Goal: Task Accomplishment & Management: Manage account settings

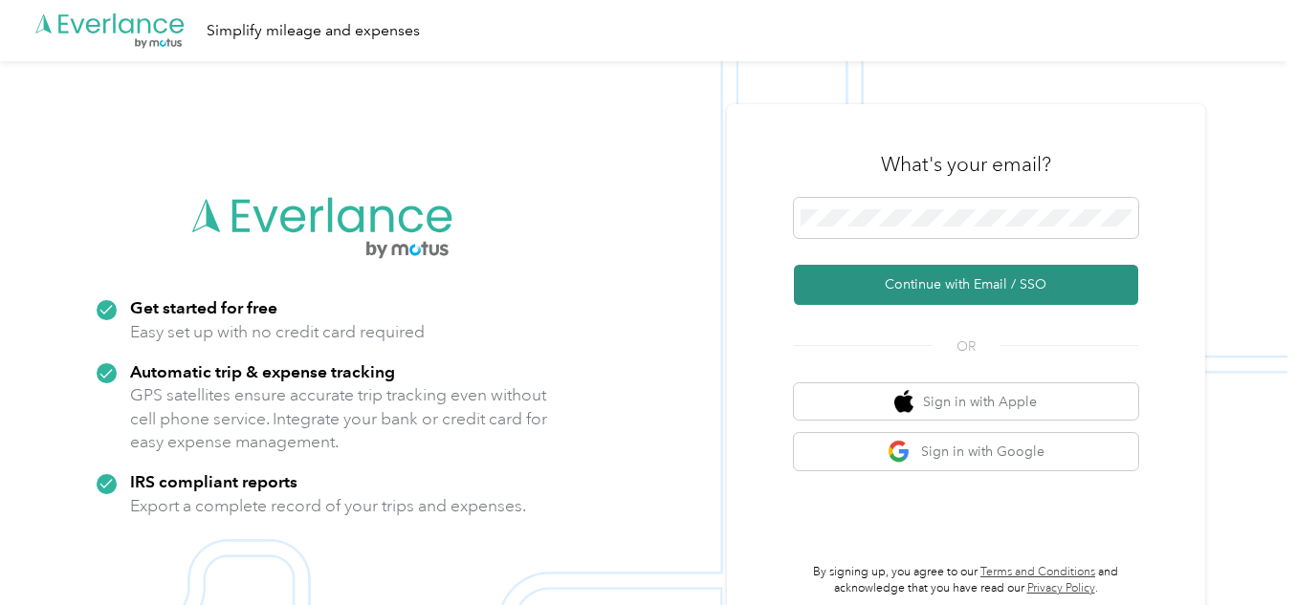
click at [939, 281] on button "Continue with Email / SSO" at bounding box center [966, 285] width 344 height 40
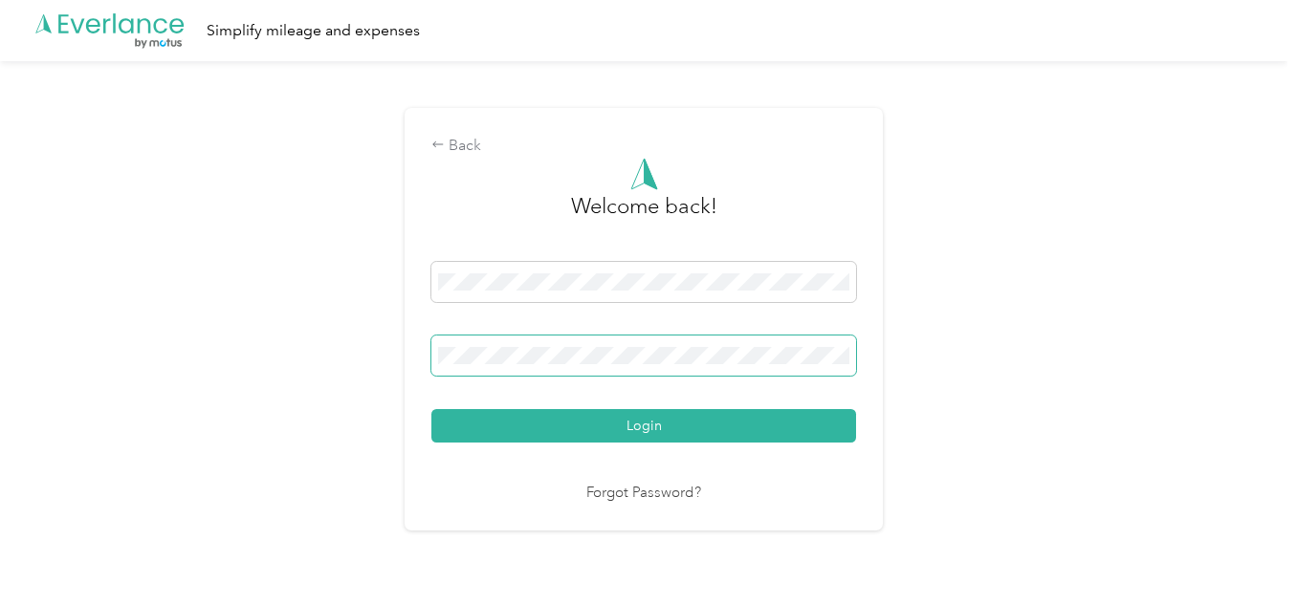
click at [431, 409] on button "Login" at bounding box center [643, 425] width 425 height 33
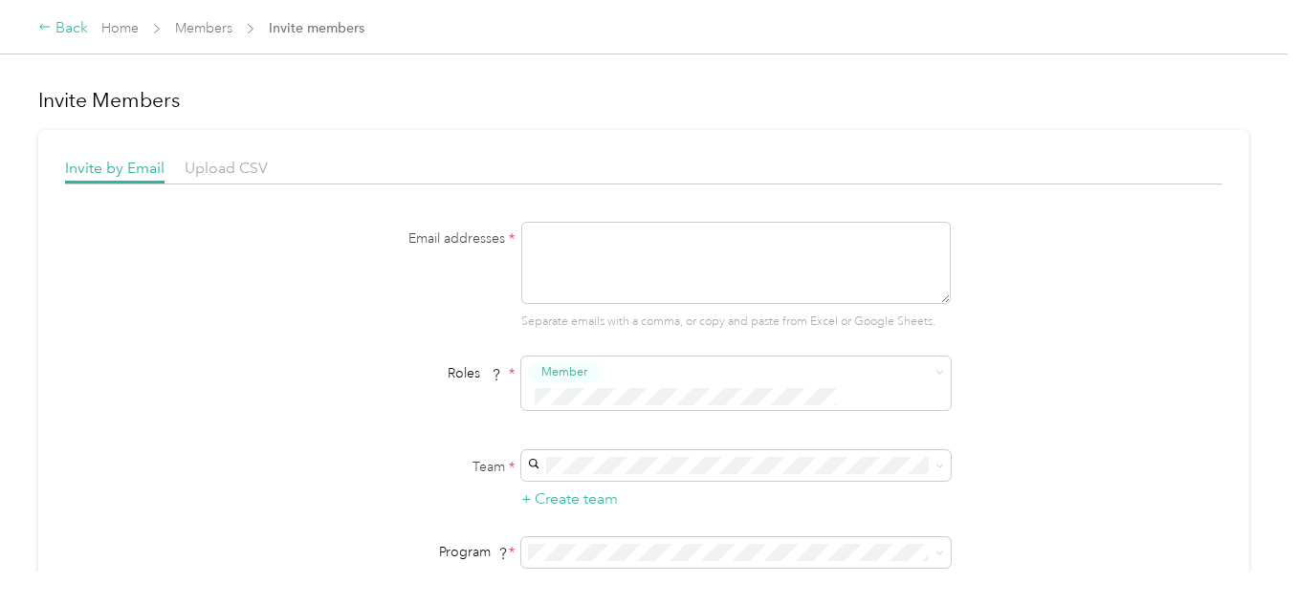
click at [65, 30] on div "Back" at bounding box center [63, 28] width 50 height 23
click at [126, 28] on link "Home" at bounding box center [119, 28] width 37 height 16
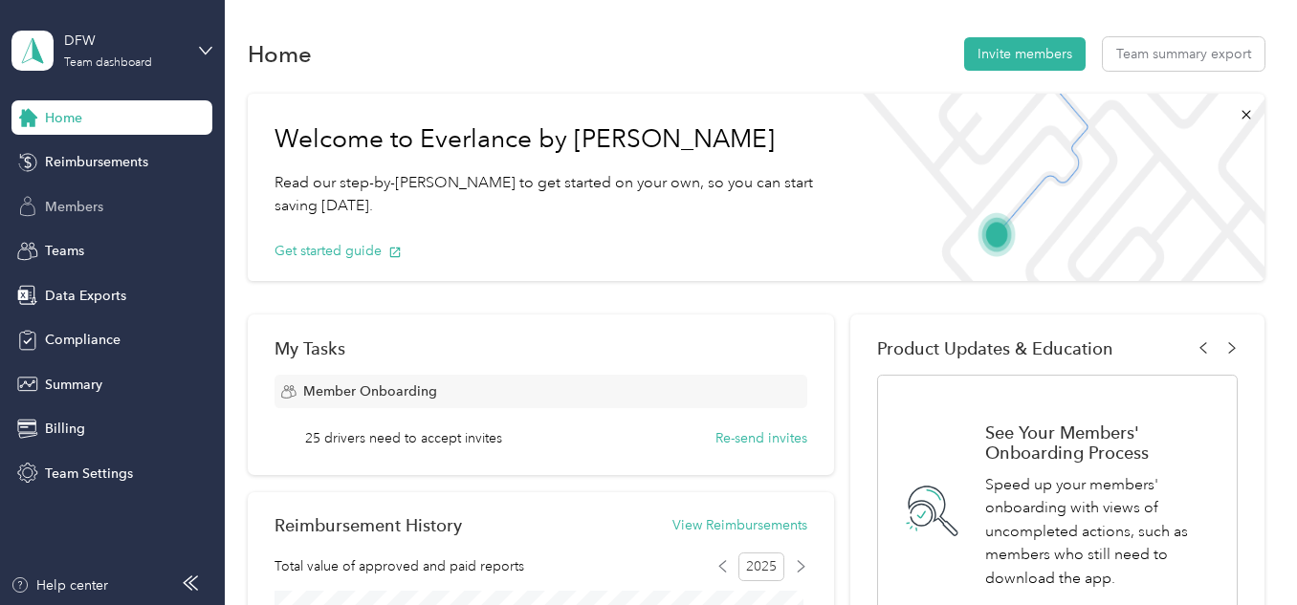
click at [70, 206] on span "Members" at bounding box center [74, 207] width 58 height 20
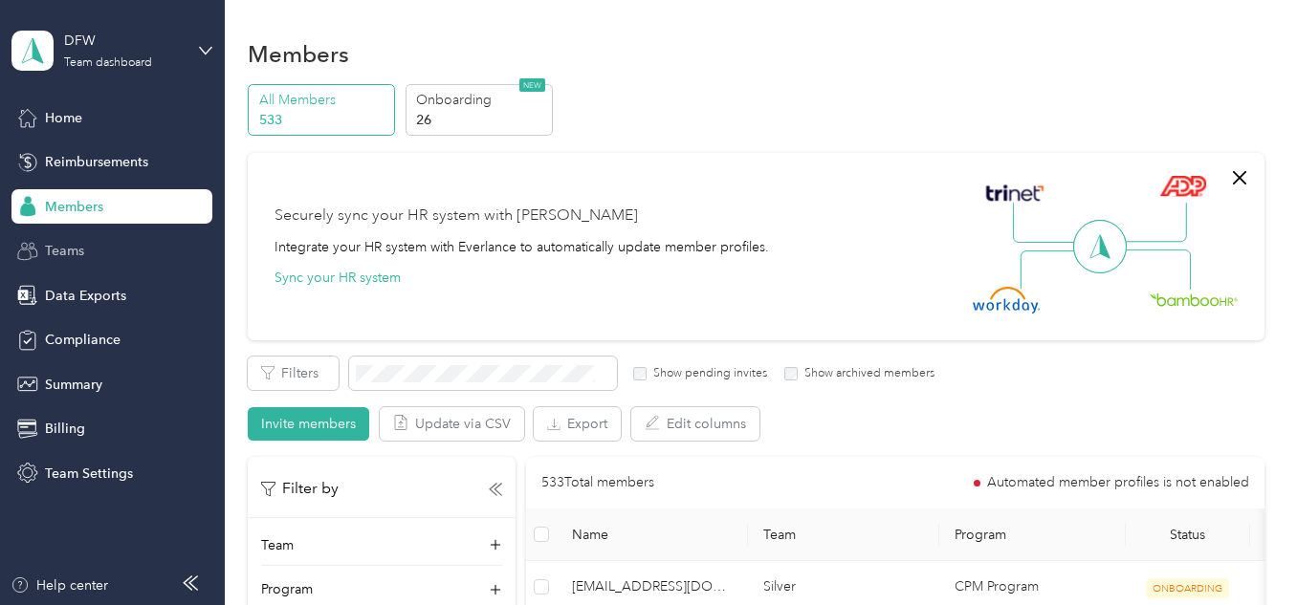
click at [49, 241] on span "Teams" at bounding box center [64, 251] width 39 height 20
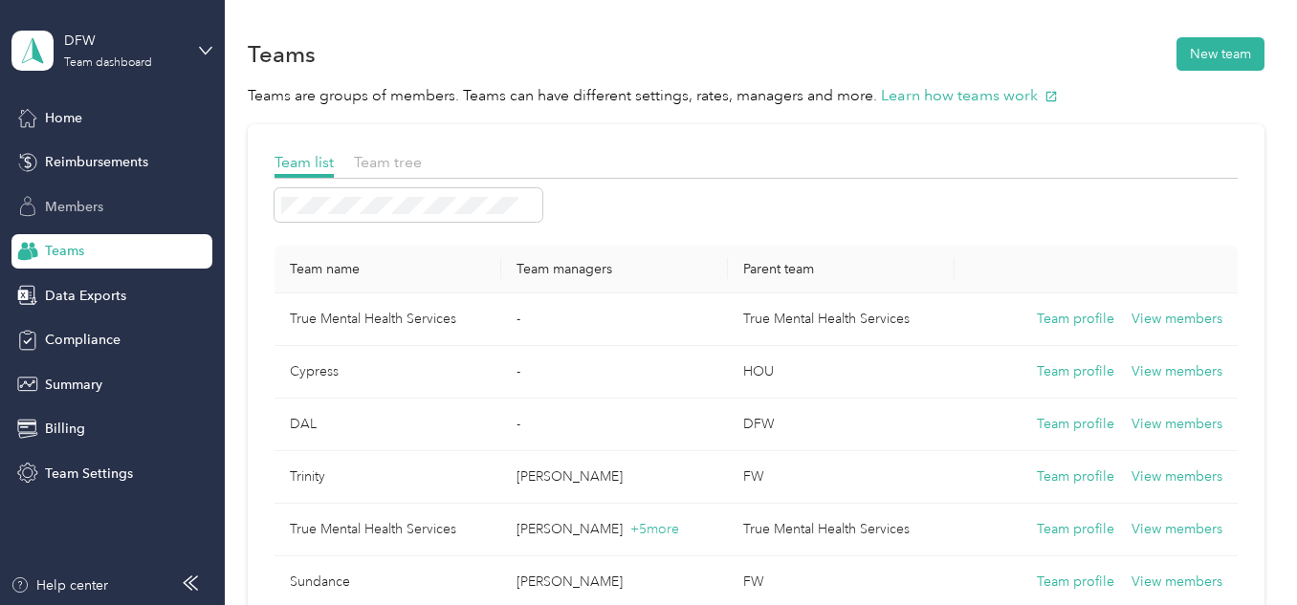
click at [78, 205] on span "Members" at bounding box center [74, 207] width 58 height 20
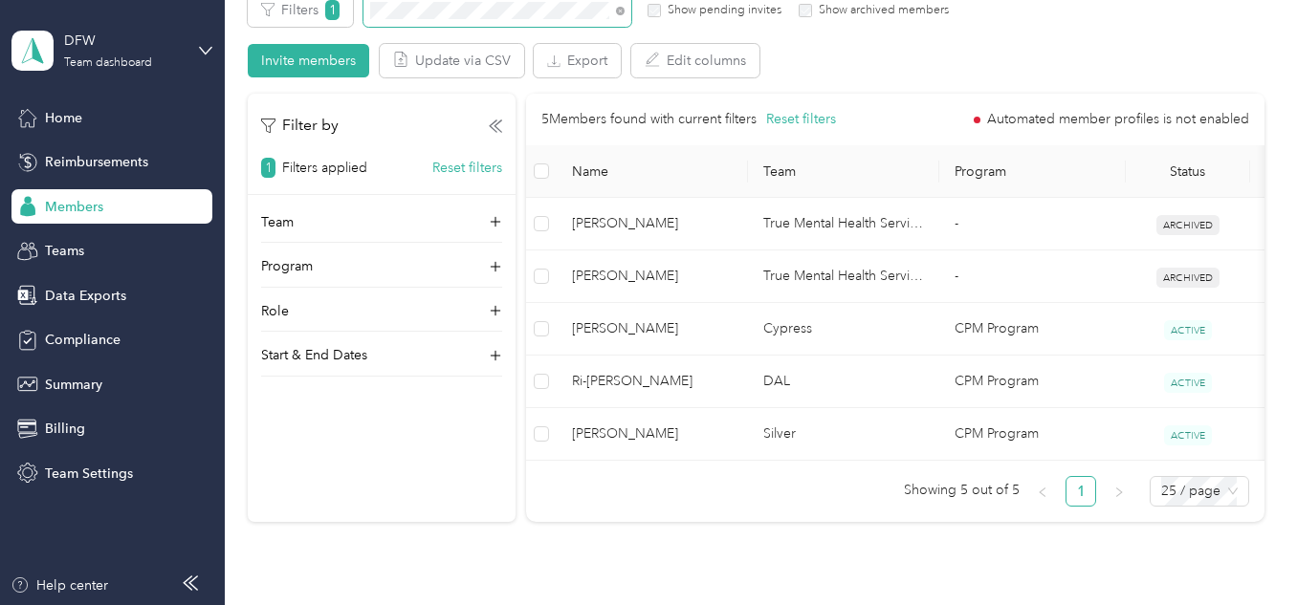
scroll to position [385, 0]
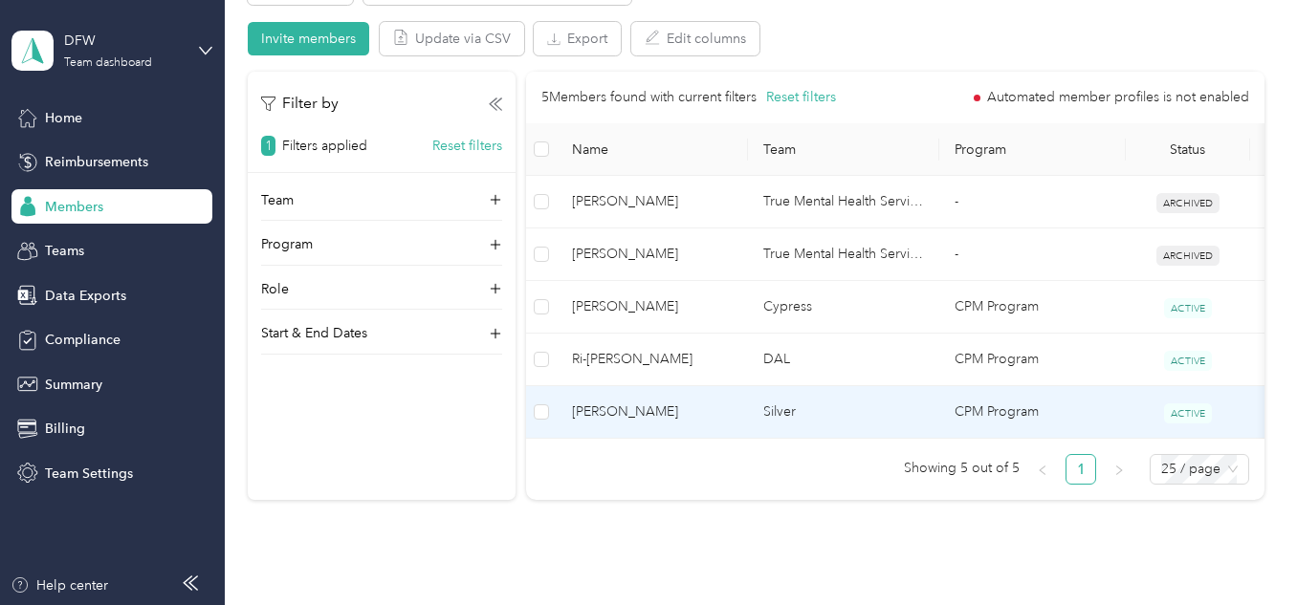
click at [927, 413] on td "Silver" at bounding box center [843, 412] width 191 height 53
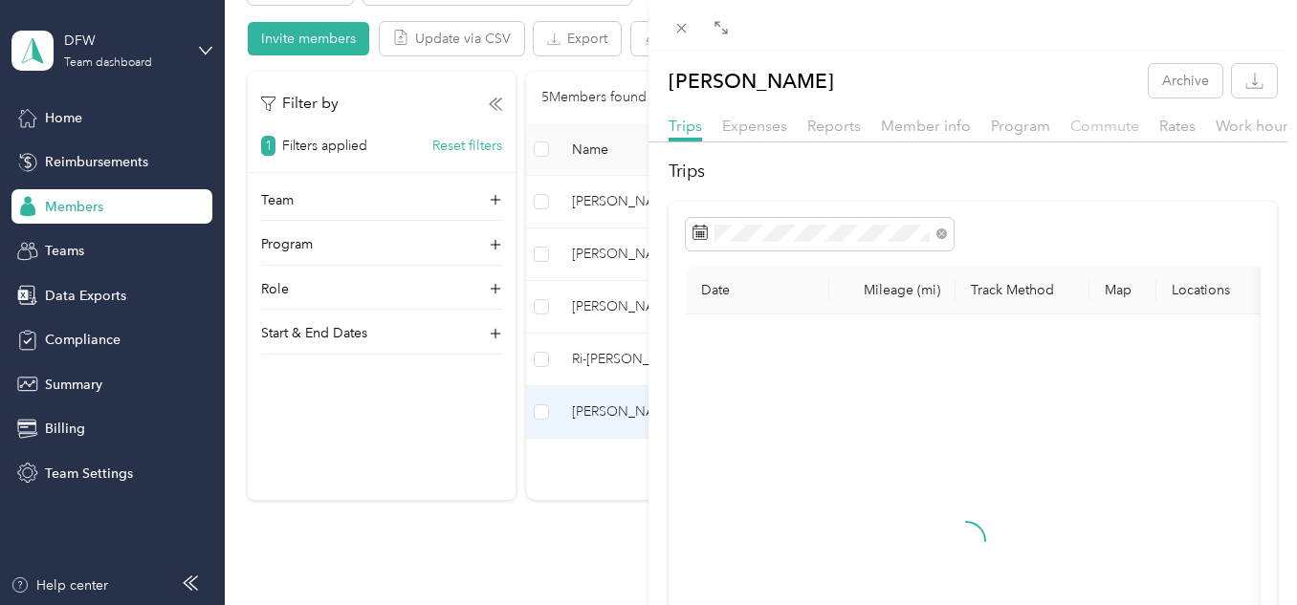
click at [1098, 121] on span "Commute" at bounding box center [1104, 126] width 69 height 18
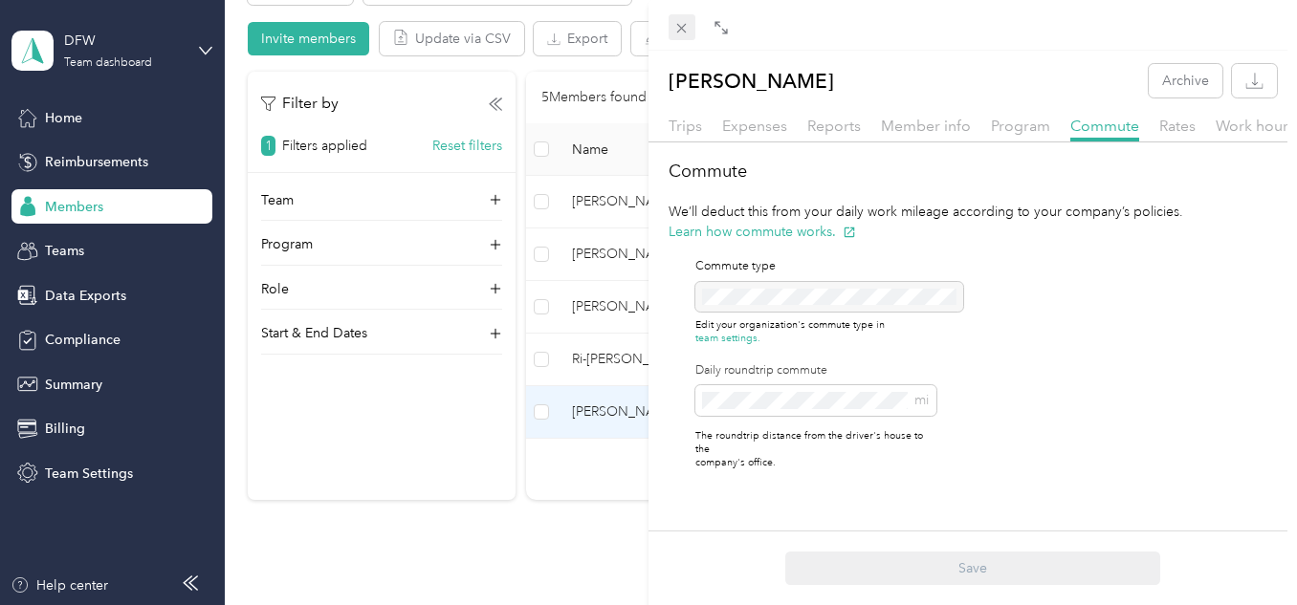
click at [676, 23] on icon at bounding box center [681, 28] width 16 height 16
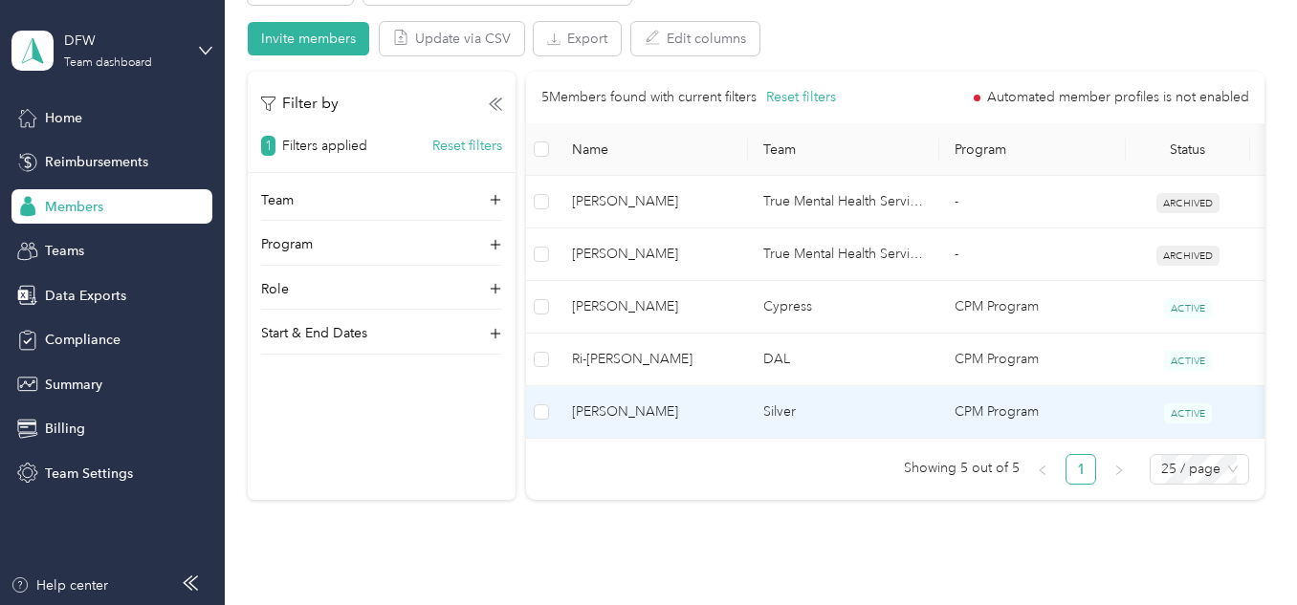
click at [1062, 401] on td "CPM Program" at bounding box center [1032, 412] width 187 height 53
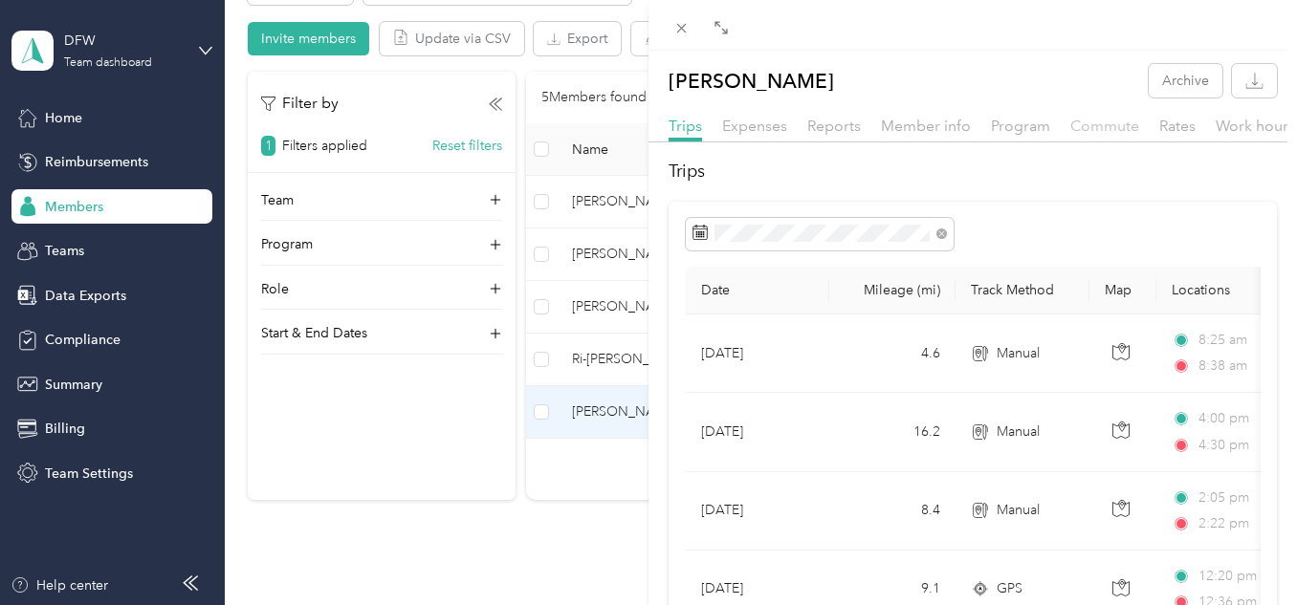
click at [1092, 127] on span "Commute" at bounding box center [1104, 126] width 69 height 18
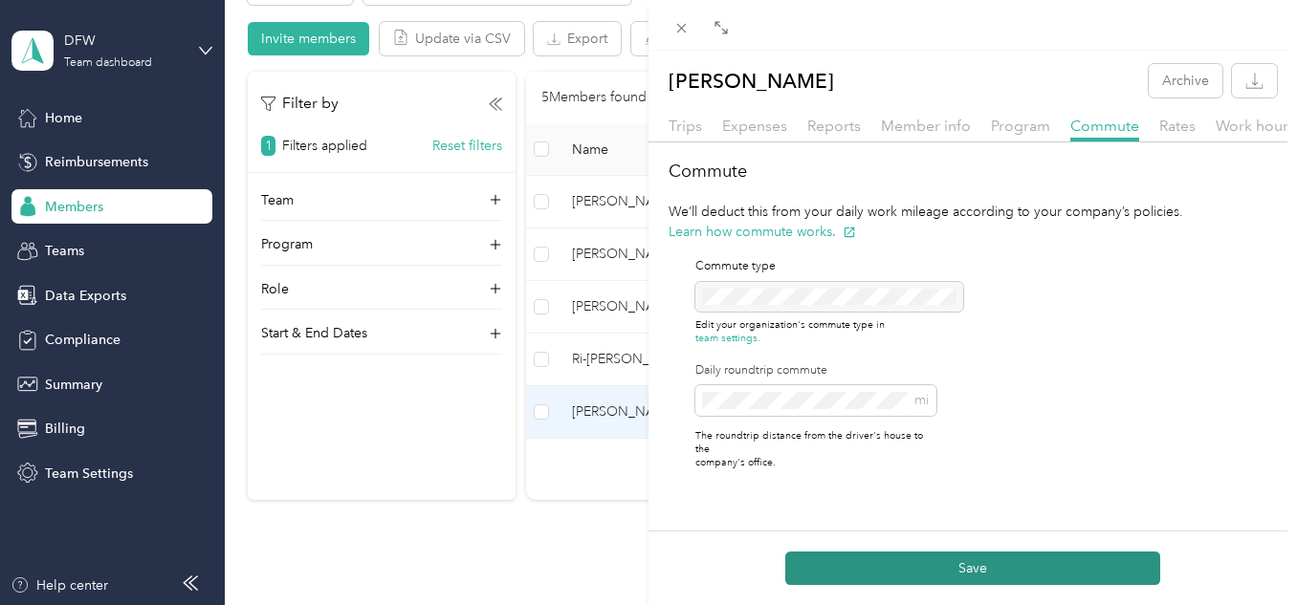
click at [886, 563] on button "Save" at bounding box center [972, 568] width 375 height 33
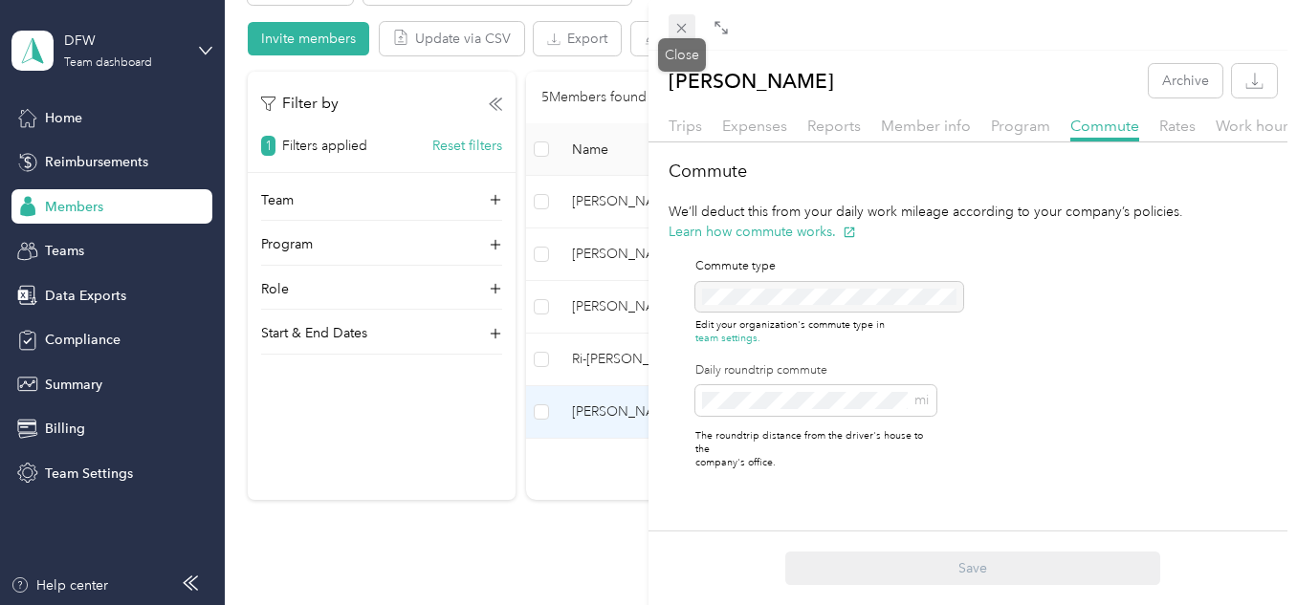
click at [674, 32] on icon at bounding box center [681, 28] width 16 height 16
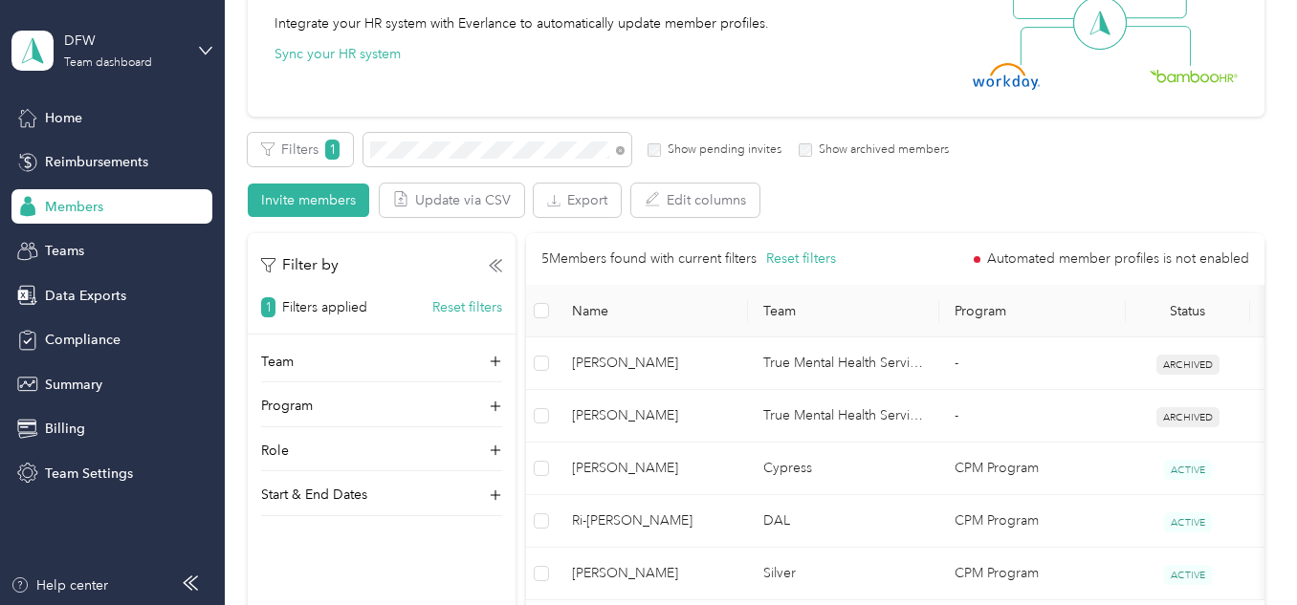
scroll to position [509, 0]
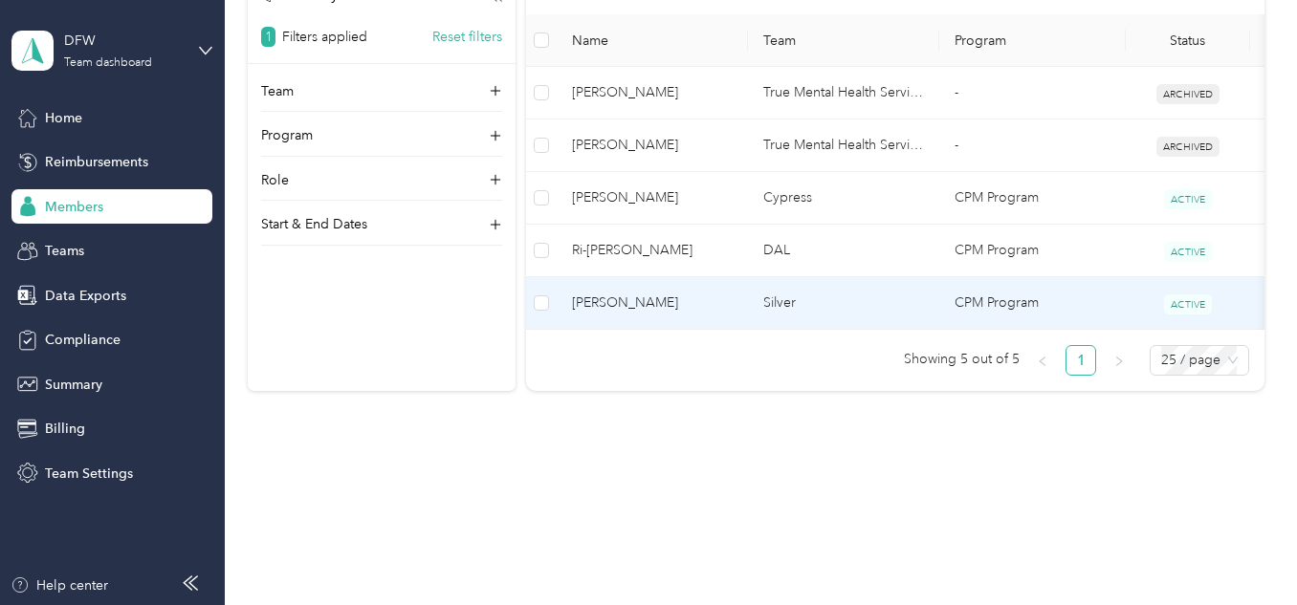
click at [982, 291] on td "CPM Program" at bounding box center [1032, 303] width 187 height 53
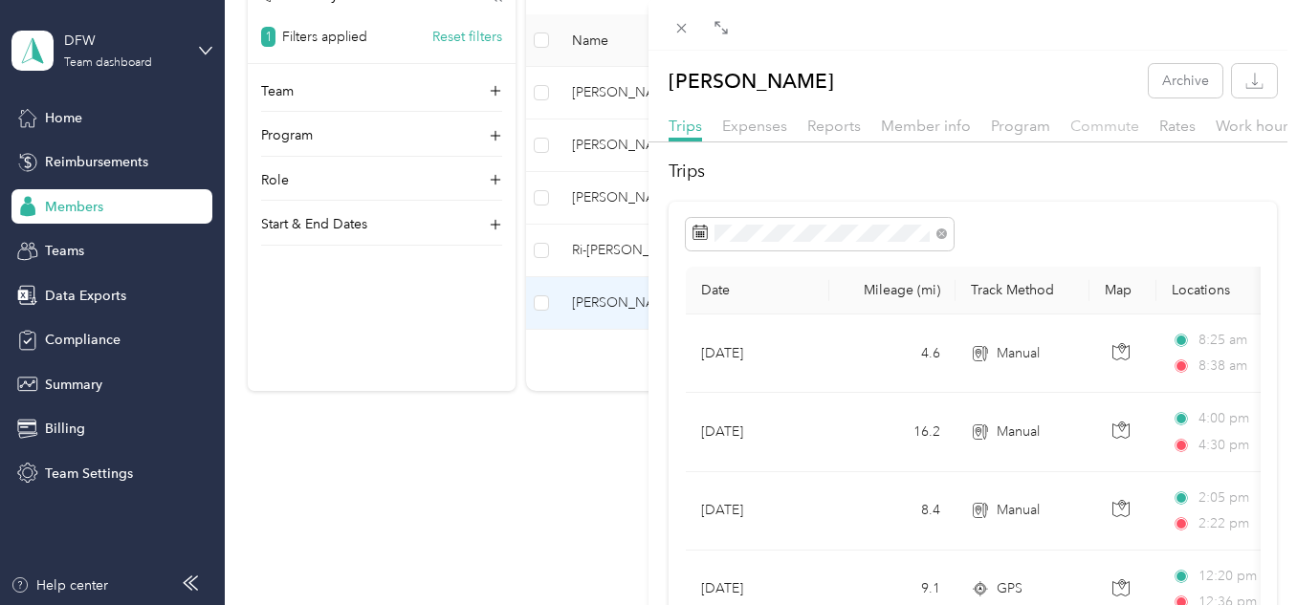
click at [1092, 126] on span "Commute" at bounding box center [1104, 126] width 69 height 18
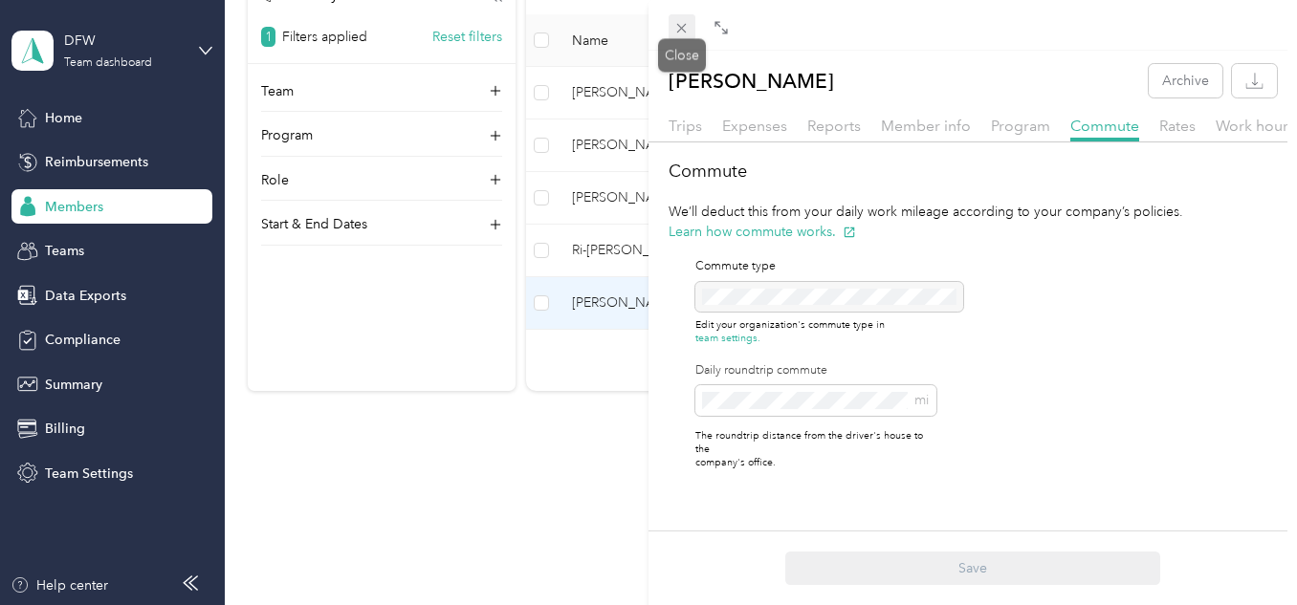
click at [684, 25] on icon at bounding box center [681, 28] width 16 height 16
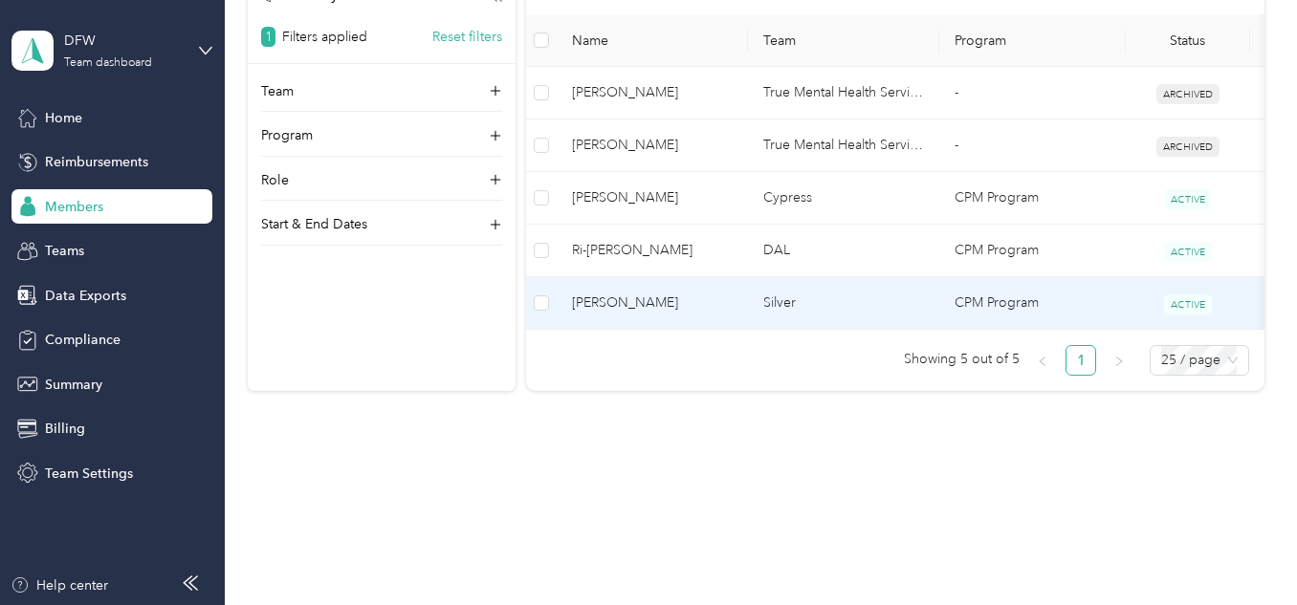
click at [672, 293] on span "[PERSON_NAME]" at bounding box center [652, 303] width 161 height 21
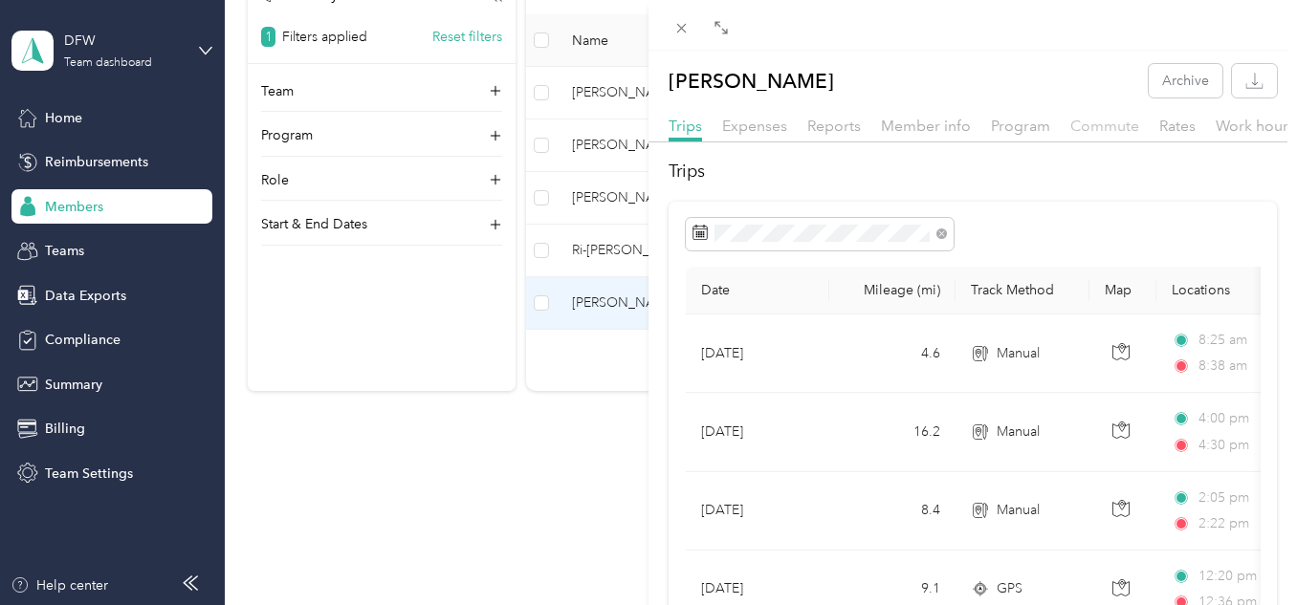
click at [1086, 133] on span "Commute" at bounding box center [1104, 126] width 69 height 18
